Goal: Find specific page/section: Find specific page/section

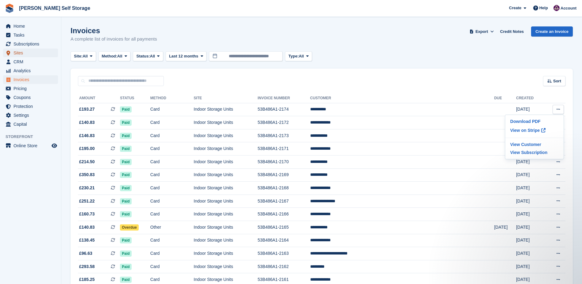
click at [20, 52] on span "Sites" at bounding box center [32, 52] width 37 height 9
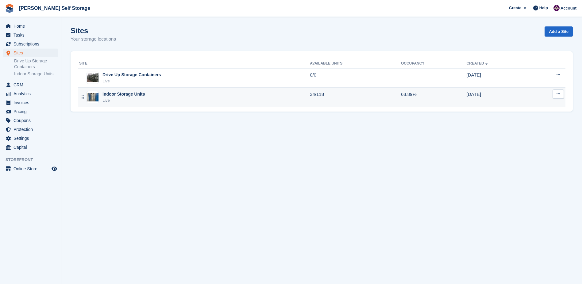
click at [116, 90] on td "Indoor Storage Units Live" at bounding box center [194, 96] width 232 height 19
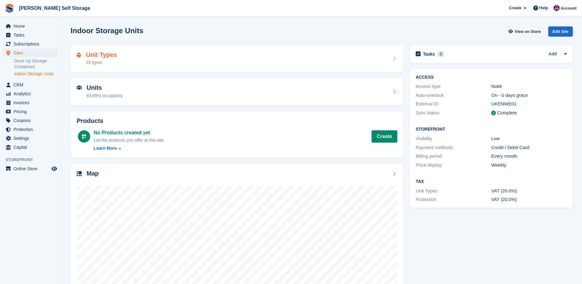
click at [98, 55] on h2 "Unit Types" at bounding box center [101, 54] width 31 height 7
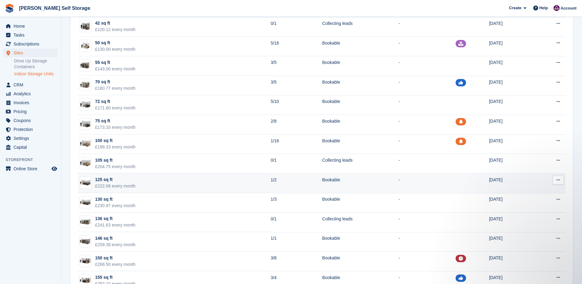
click at [119, 182] on div "125 sq ft" at bounding box center [115, 179] width 41 height 6
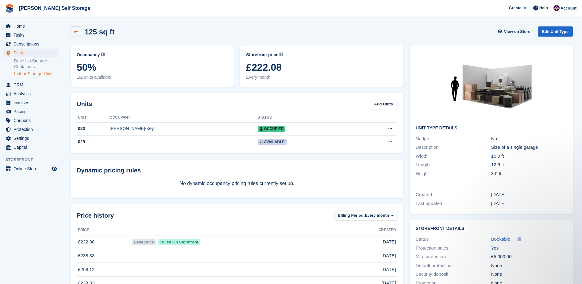
click at [76, 31] on icon at bounding box center [76, 31] width 5 height 5
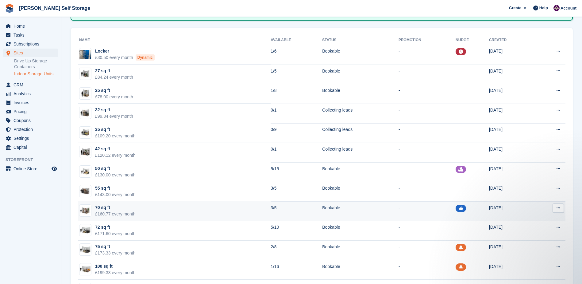
scroll to position [61, 0]
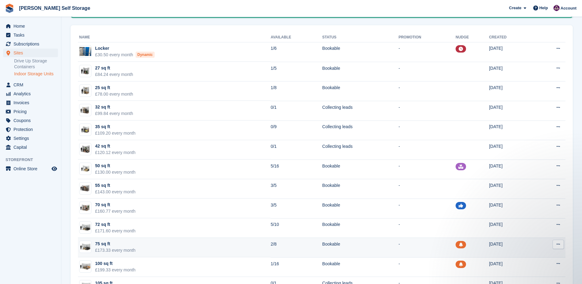
click at [107, 248] on div "£173.33 every month" at bounding box center [115, 250] width 41 height 6
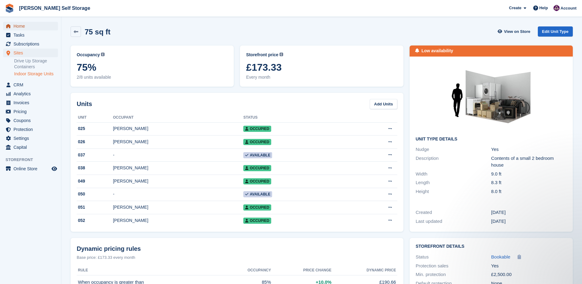
click at [22, 25] on span "Home" at bounding box center [32, 26] width 37 height 9
